Goal: Information Seeking & Learning: Learn about a topic

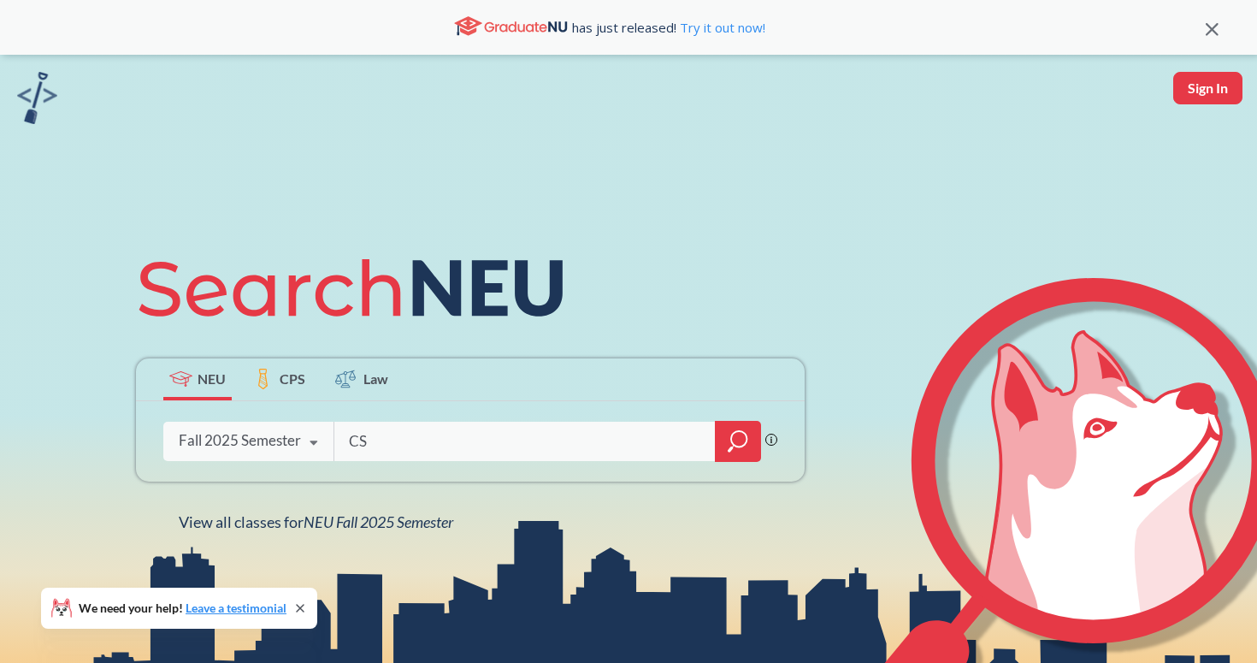
type input "C"
type input "CS 3501"
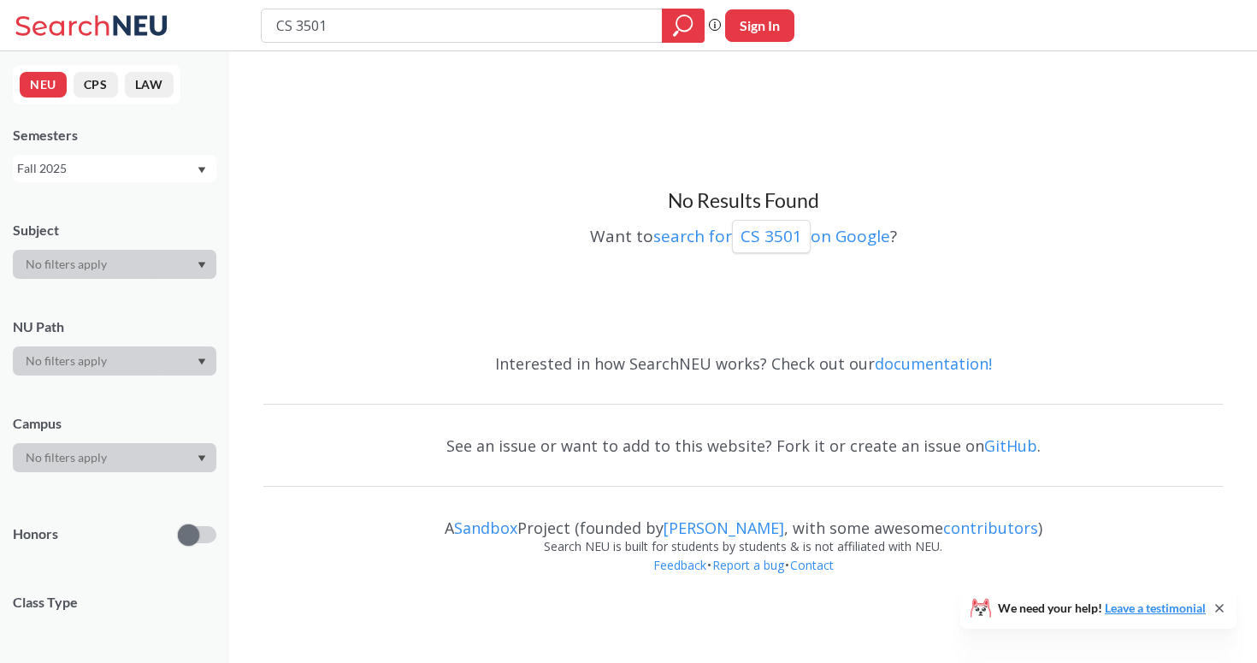
click at [487, 37] on input "CS 3501" at bounding box center [461, 25] width 375 height 29
type input "object oriented design"
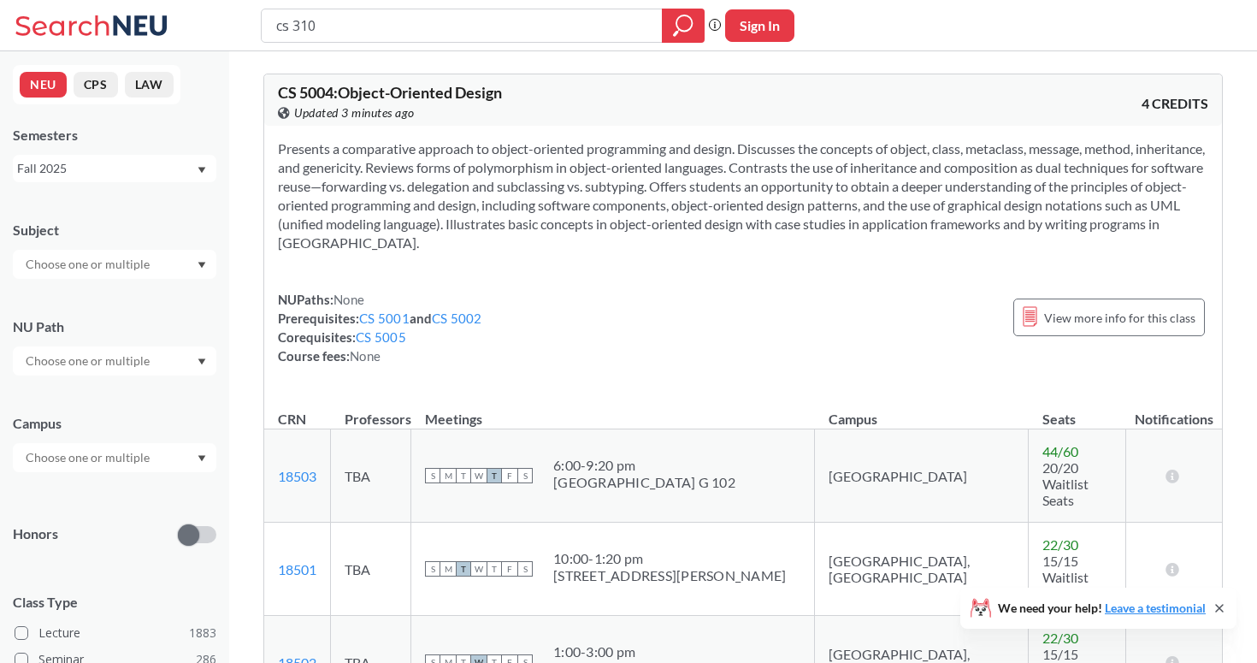
type input "cs 3100"
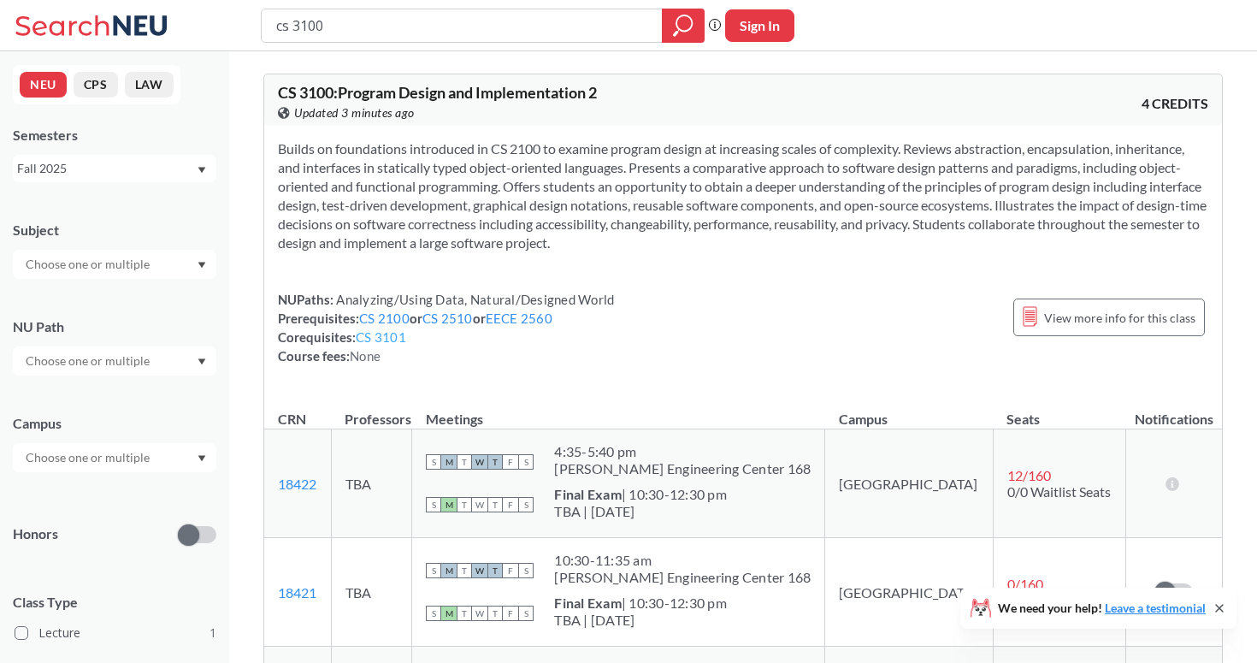
click at [389, 343] on link "CS 3101" at bounding box center [381, 336] width 50 height 15
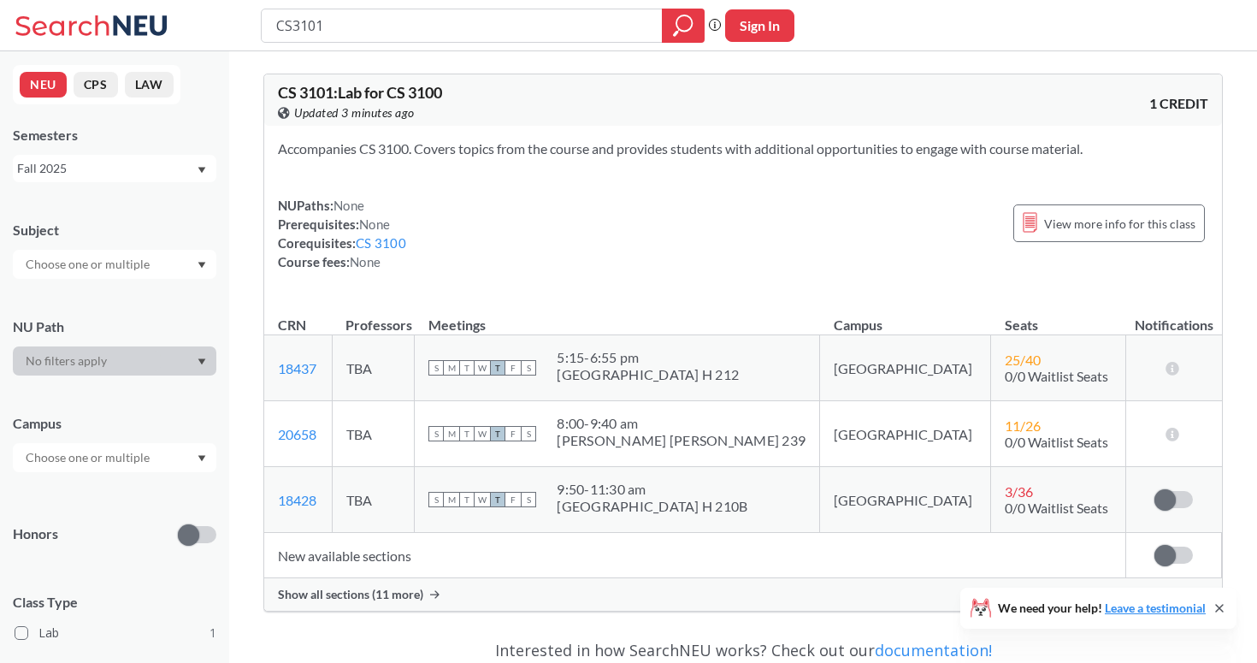
click at [256, 262] on div "CS 3101 : Lab for CS 3100 View this course on Banner. Updated 3 minutes ago 1 C…" at bounding box center [743, 468] width 1028 height 835
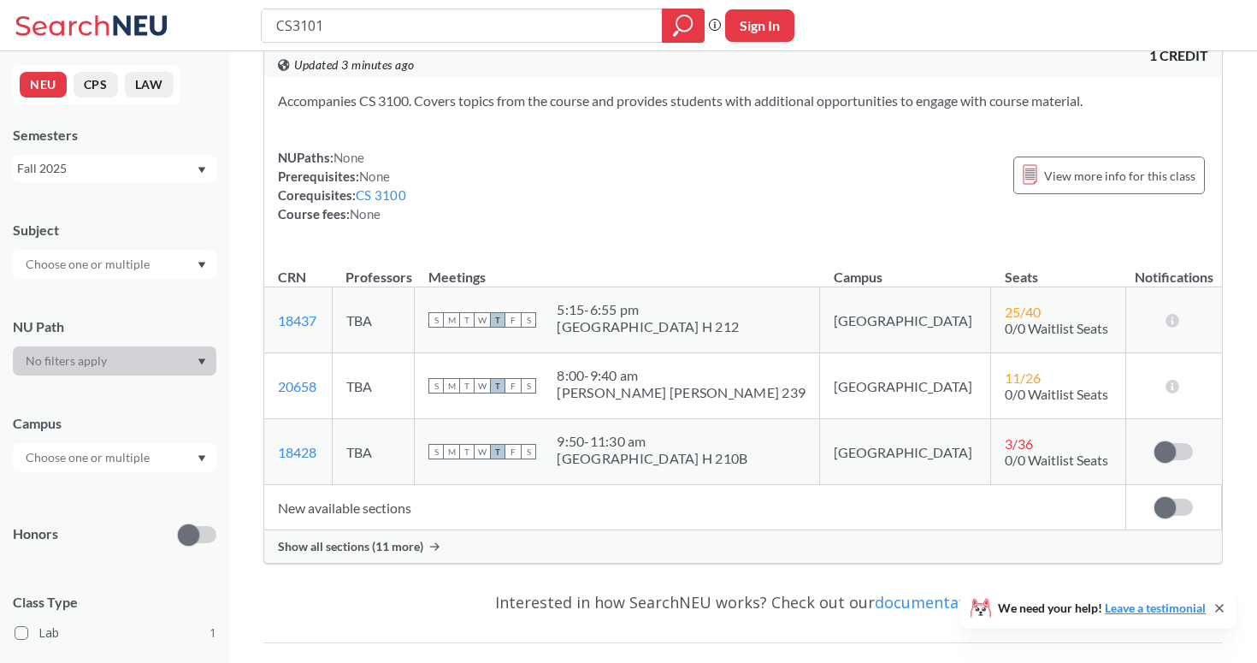
scroll to position [54, 0]
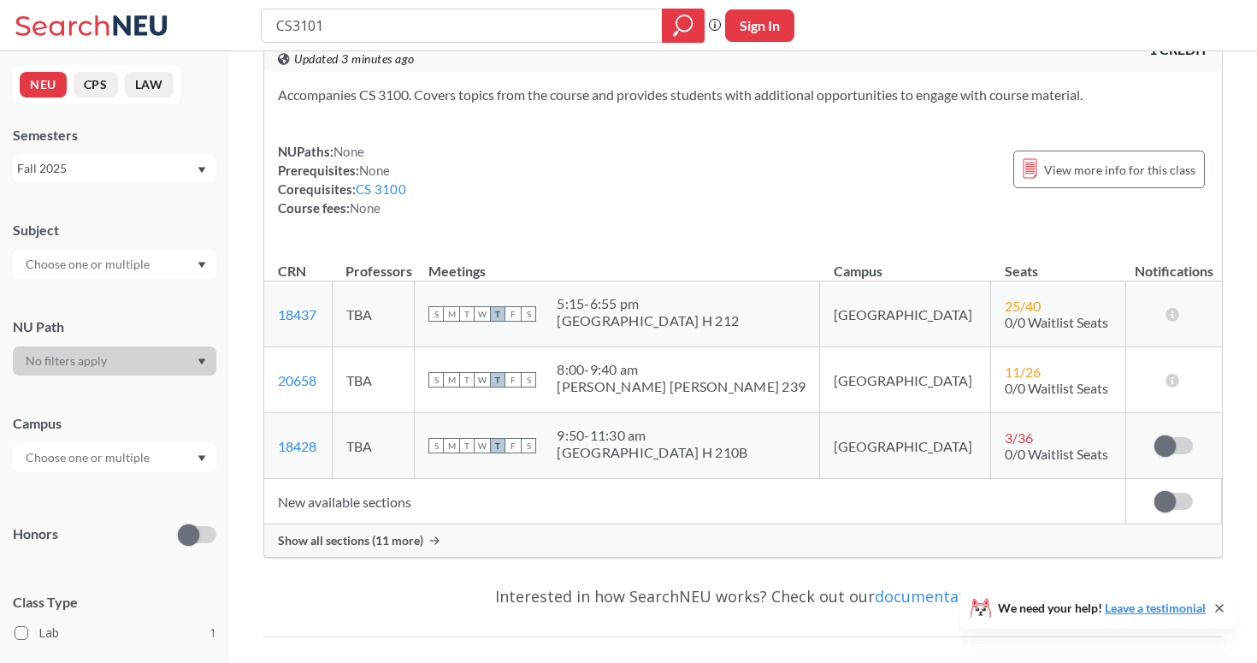
click at [338, 557] on div "CS 3101 : Lab for CS 3100 View this course on Banner. Updated 3 minutes ago 1 C…" at bounding box center [742, 289] width 959 height 538
click at [344, 546] on span "Show all sections (11 more)" at bounding box center [350, 540] width 145 height 15
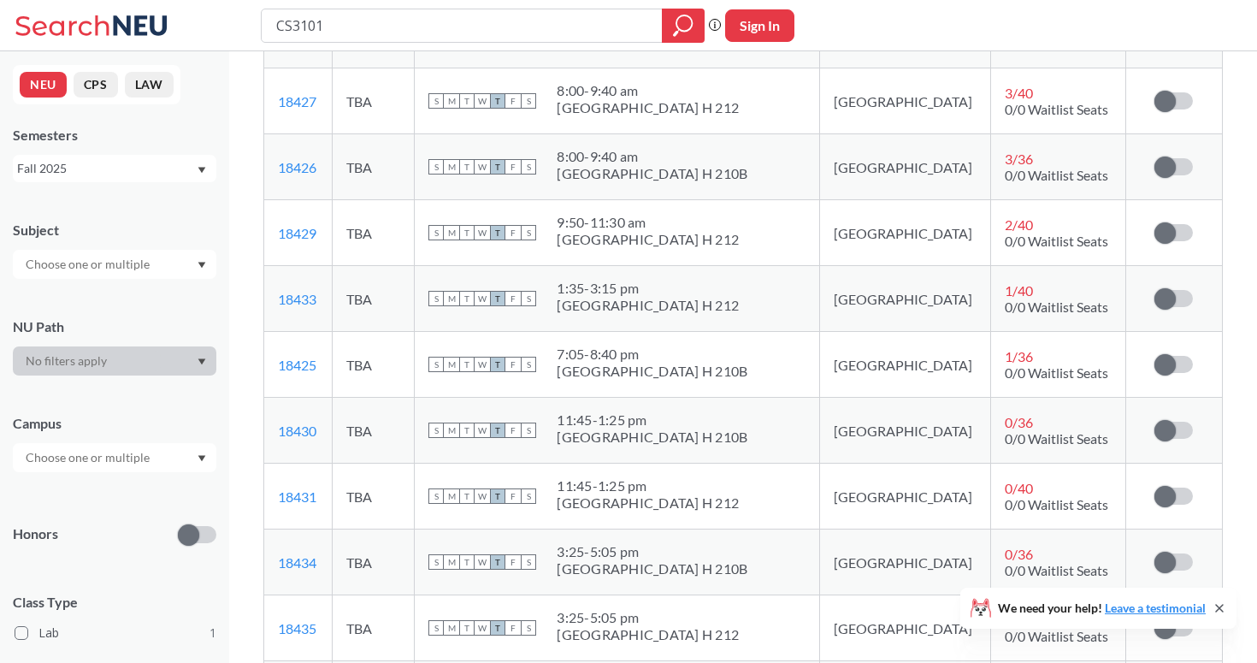
scroll to position [466, 0]
